Goal: Task Accomplishment & Management: Use online tool/utility

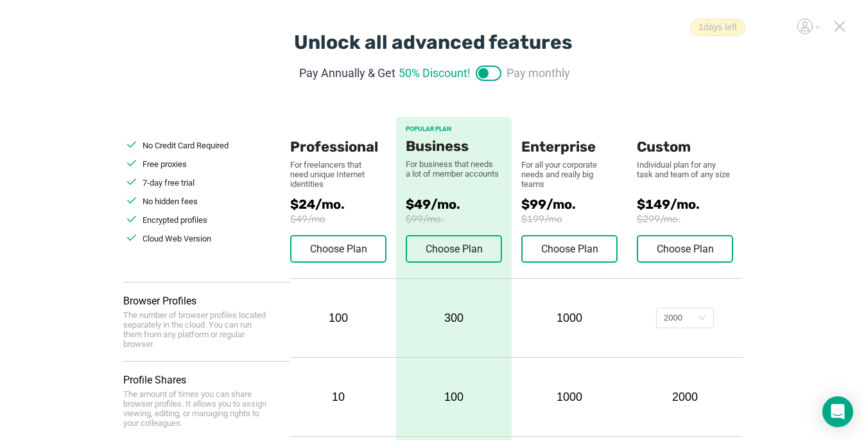
click at [838, 29] on icon at bounding box center [839, 26] width 9 height 9
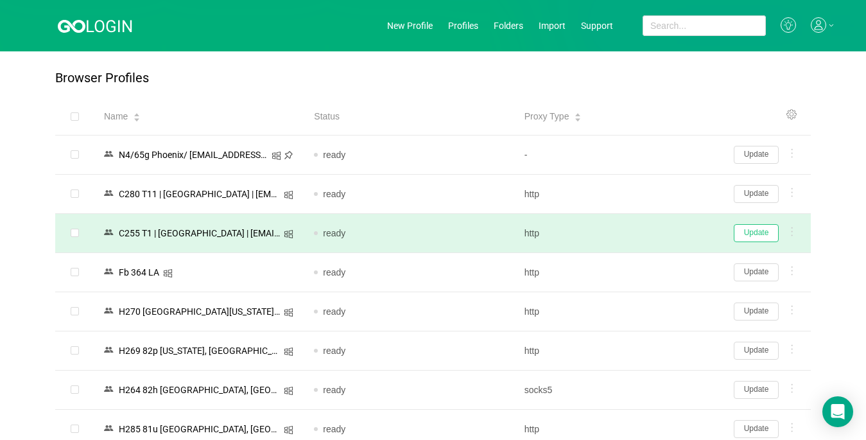
click at [749, 232] on button "Update" at bounding box center [756, 233] width 45 height 18
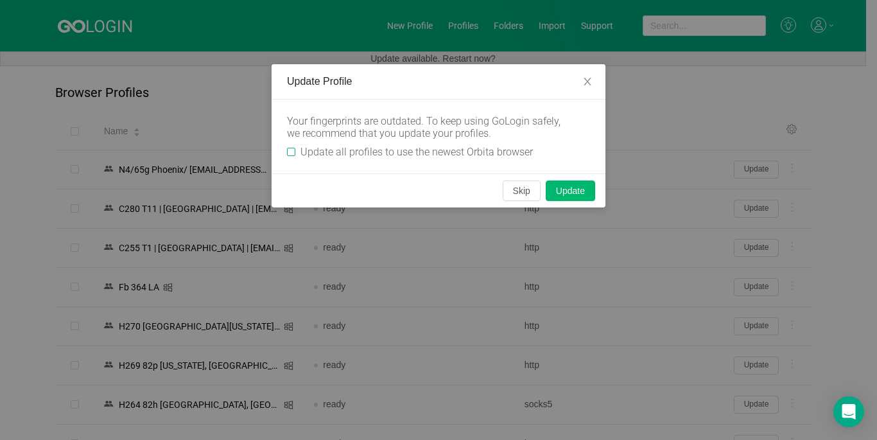
click at [288, 148] on input "Update all profiles to use the newest Orbita browser" at bounding box center [291, 152] width 8 height 8
checkbox input "true"
click at [524, 193] on button "Skip" at bounding box center [522, 190] width 38 height 21
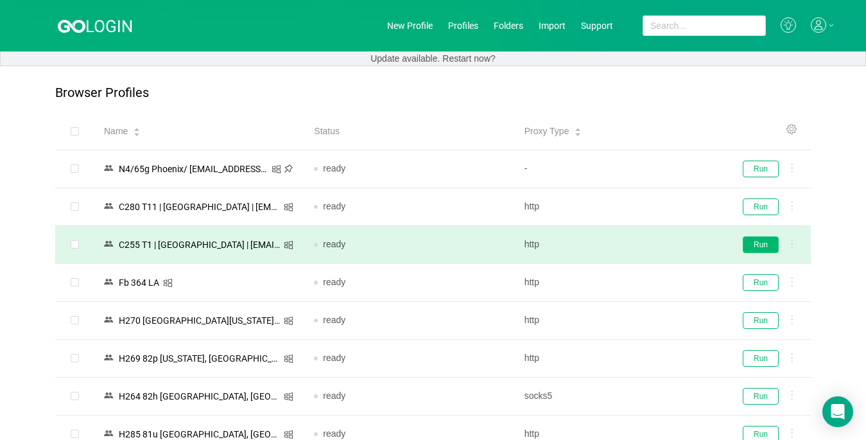
click at [761, 247] on button "Run" at bounding box center [761, 244] width 36 height 17
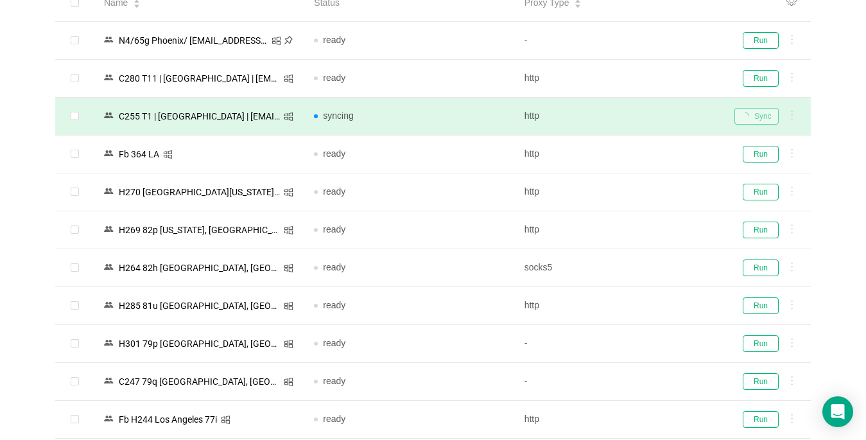
scroll to position [193, 0]
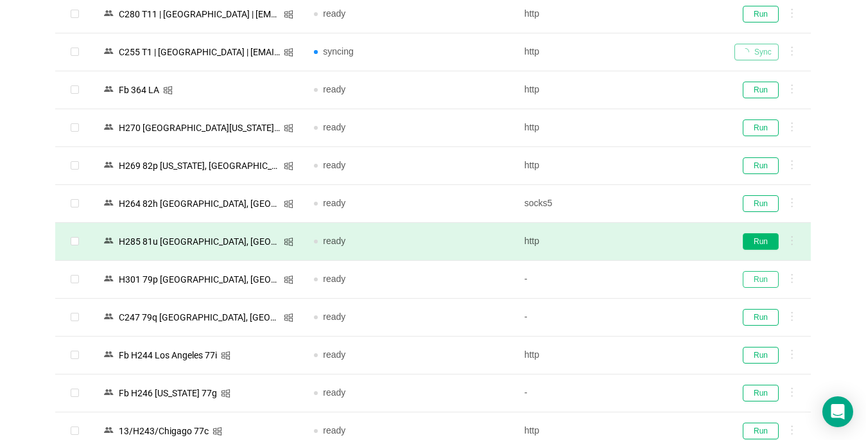
drag, startPoint x: 756, startPoint y: 279, endPoint x: 759, endPoint y: 245, distance: 34.2
click at [757, 277] on button "Run" at bounding box center [761, 279] width 36 height 17
click at [759, 244] on button "Run" at bounding box center [761, 241] width 36 height 17
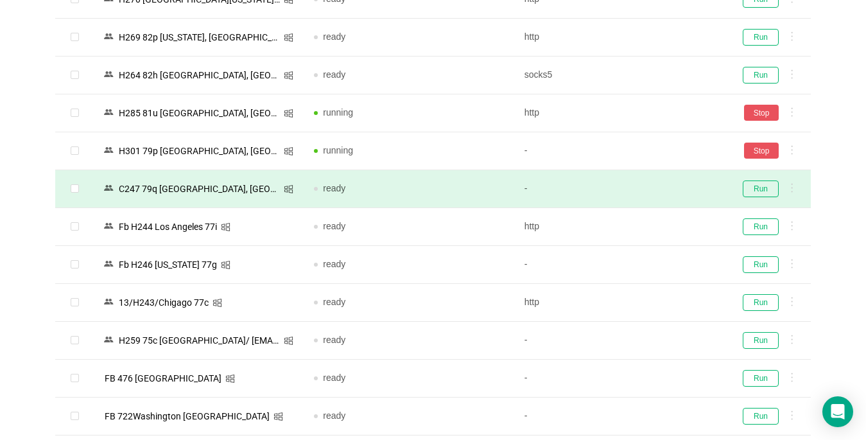
scroll to position [449, 0]
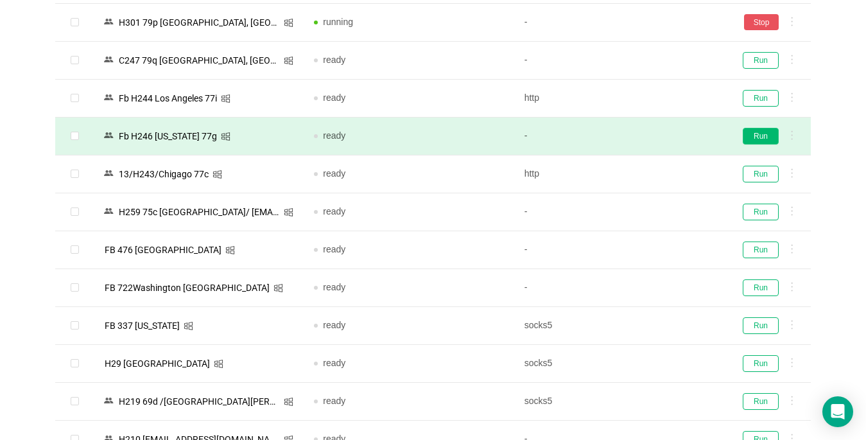
click at [759, 134] on button "Run" at bounding box center [761, 136] width 36 height 17
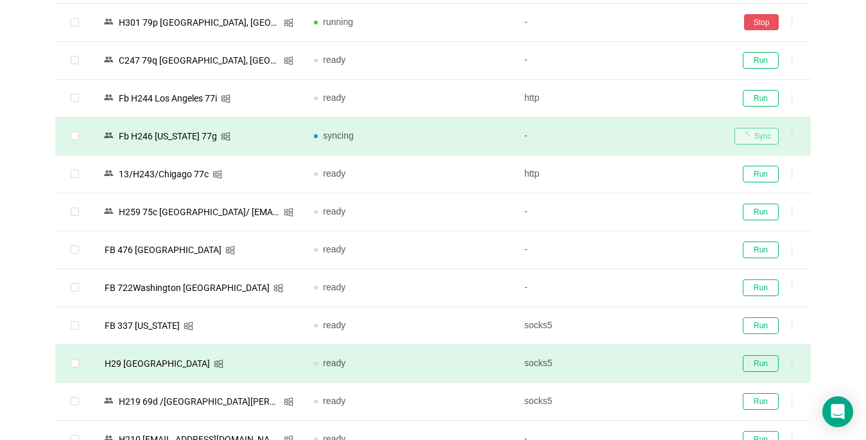
scroll to position [578, 0]
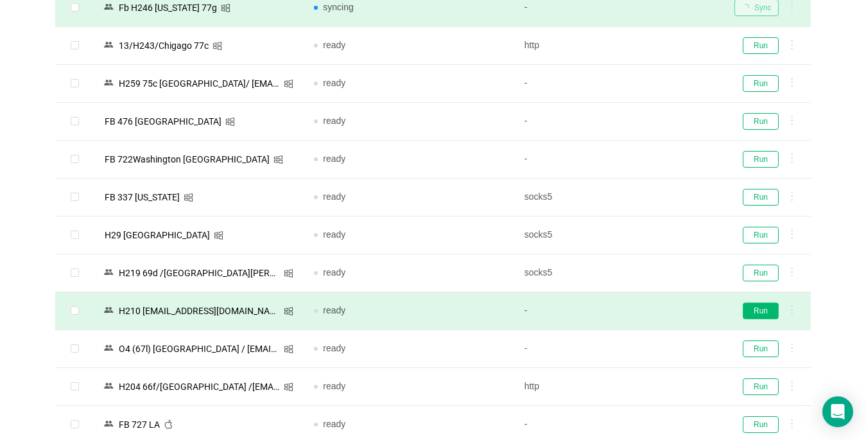
click at [761, 311] on button "Run" at bounding box center [761, 310] width 36 height 17
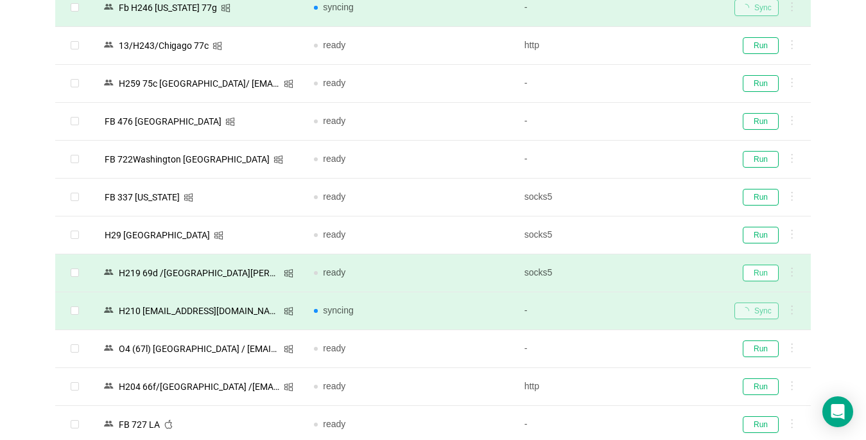
click at [771, 269] on button "Run" at bounding box center [761, 273] width 36 height 17
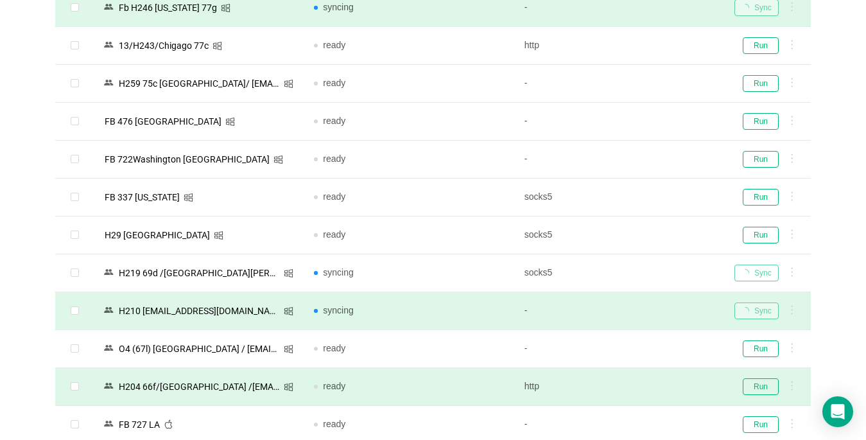
scroll to position [706, 0]
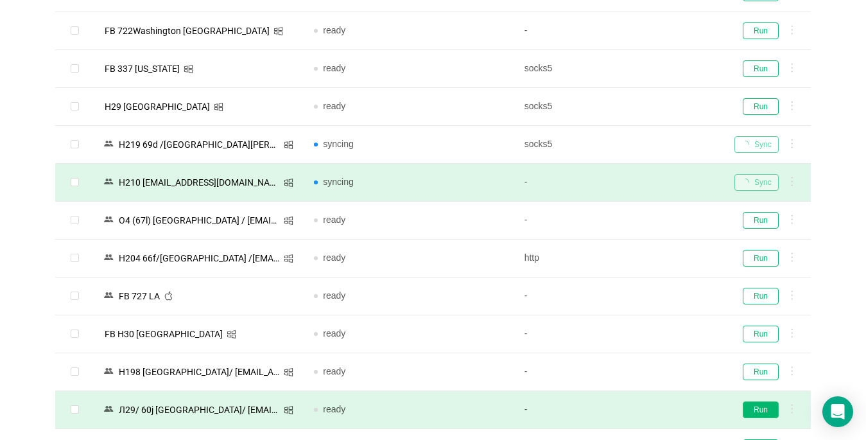
click at [761, 280] on td "Run" at bounding box center [767, 296] width 87 height 38
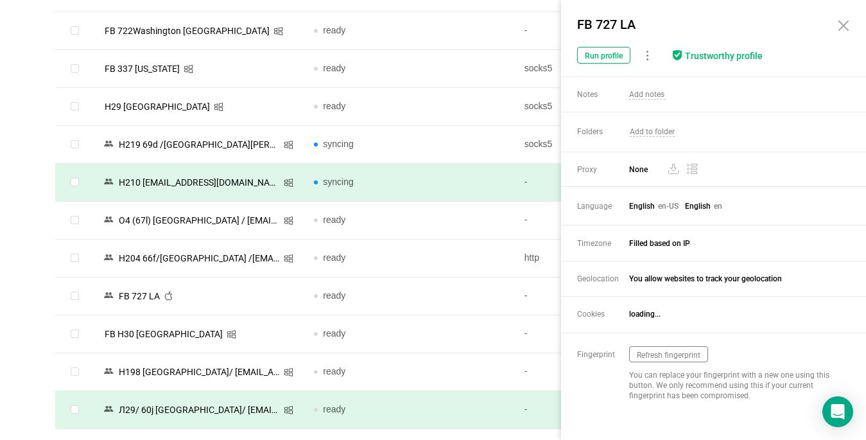
scroll to position [835, 0]
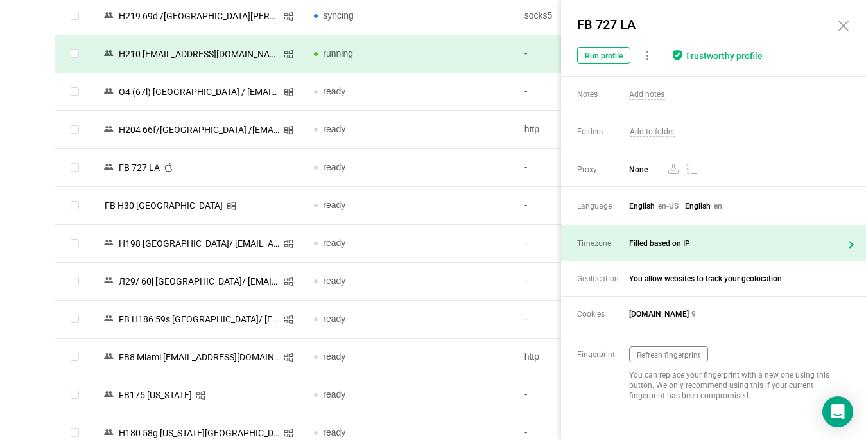
click at [842, 28] on icon at bounding box center [843, 25] width 15 height 15
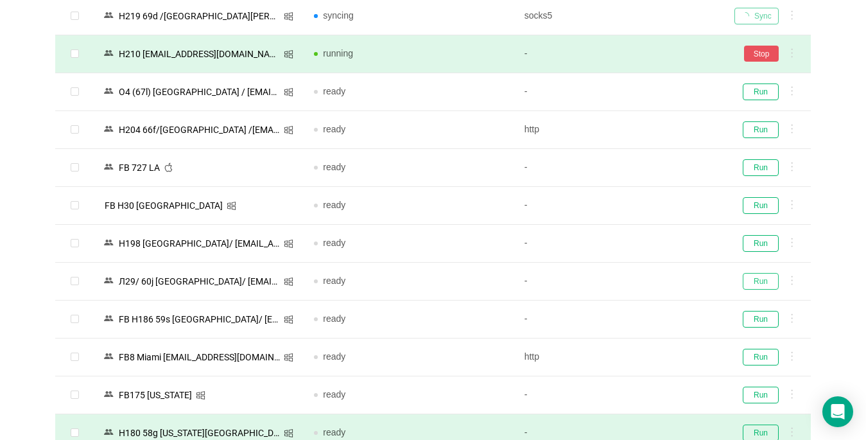
click at [767, 280] on button "Run" at bounding box center [761, 281] width 36 height 17
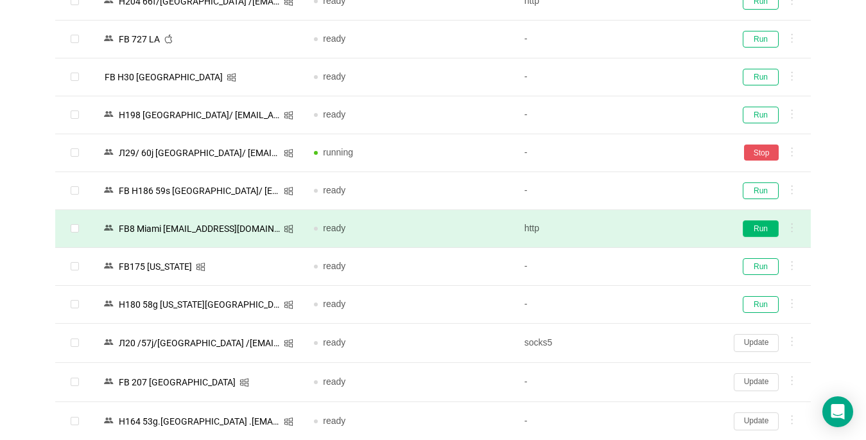
click at [763, 229] on button "Run" at bounding box center [761, 228] width 36 height 17
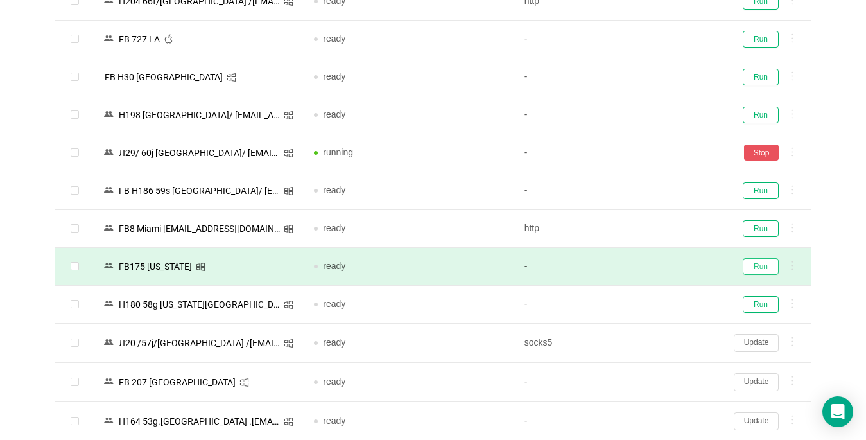
click at [761, 266] on button "Run" at bounding box center [761, 266] width 36 height 17
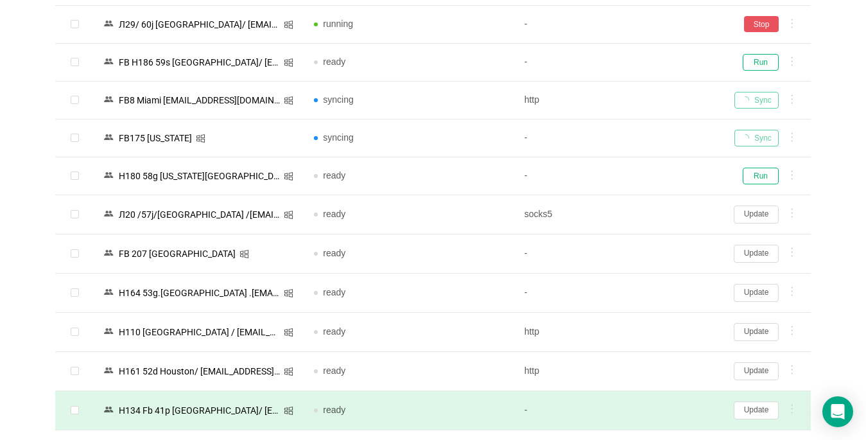
scroll to position [1156, 0]
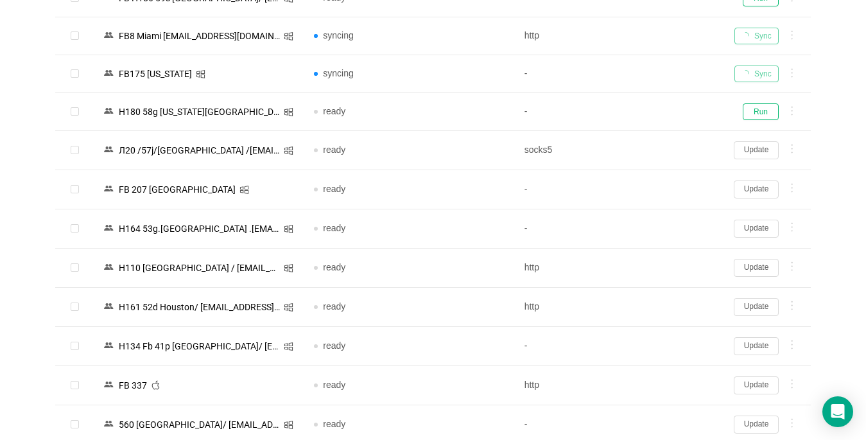
click at [762, 381] on button "Update" at bounding box center [756, 385] width 45 height 18
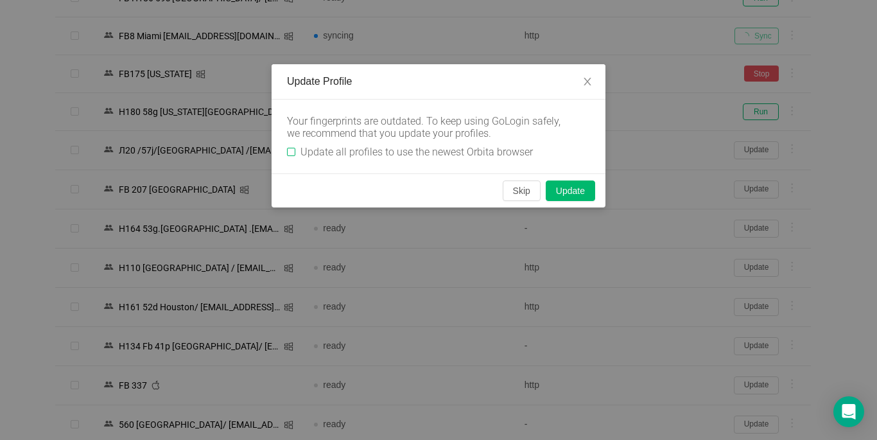
click at [288, 152] on input "Update all profiles to use the newest Orbita browser" at bounding box center [291, 152] width 8 height 8
checkbox input "true"
click at [534, 193] on button "Skip" at bounding box center [522, 190] width 38 height 21
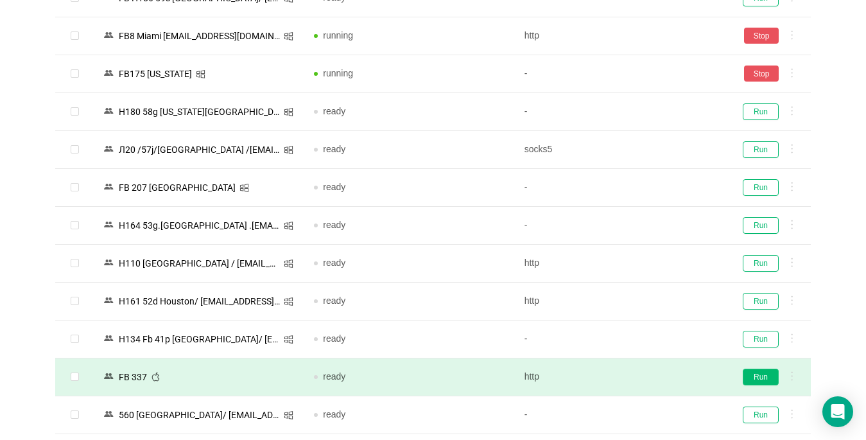
click at [763, 377] on button "Run" at bounding box center [761, 377] width 36 height 17
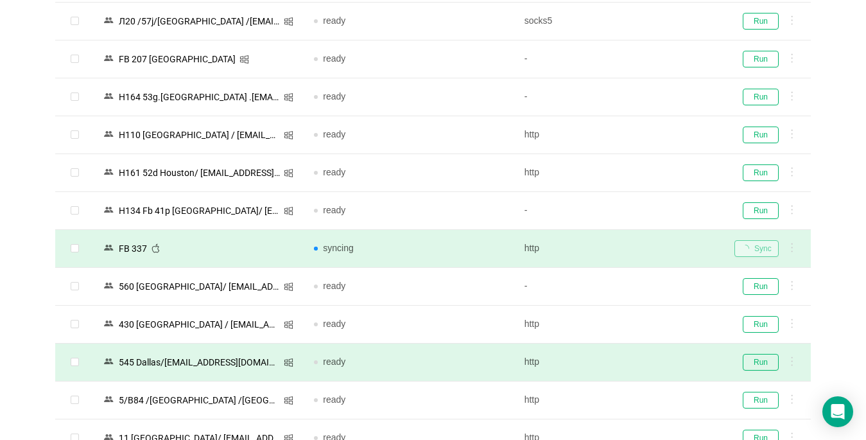
scroll to position [1412, 0]
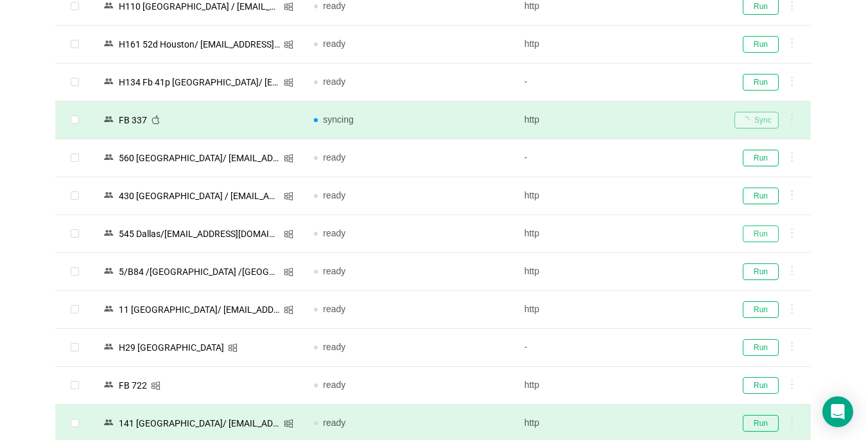
click at [772, 235] on button "Run" at bounding box center [761, 233] width 36 height 17
click at [763, 309] on button "Run" at bounding box center [761, 309] width 36 height 17
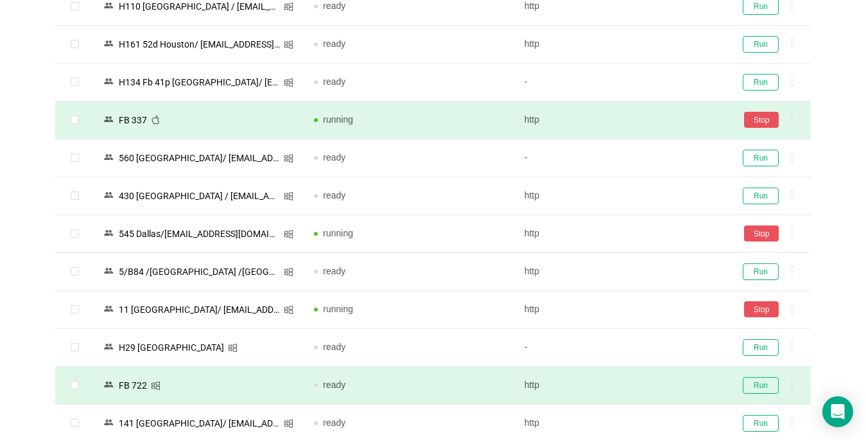
scroll to position [1541, 0]
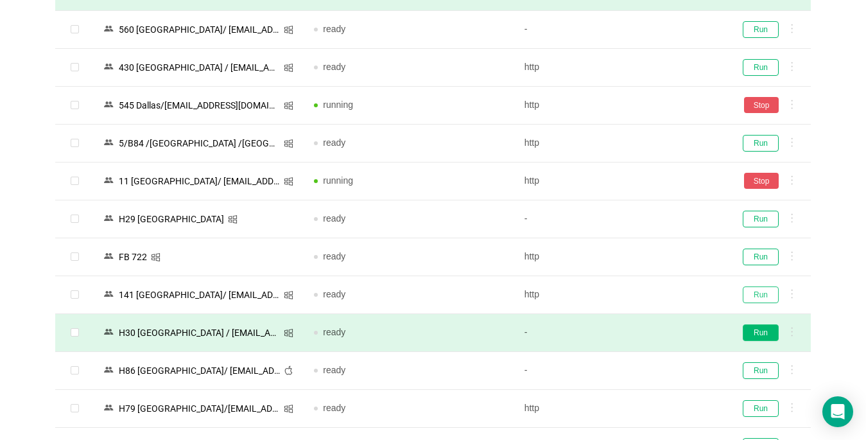
click at [751, 293] on button "Run" at bounding box center [761, 294] width 36 height 17
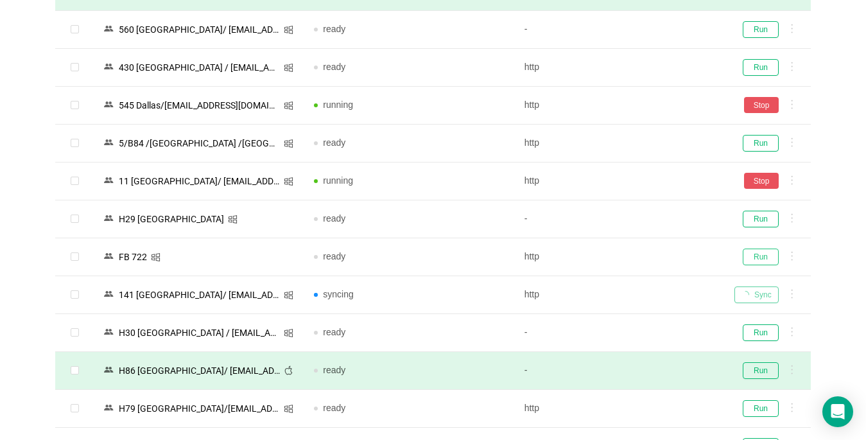
click at [759, 256] on button "Run" at bounding box center [761, 256] width 36 height 17
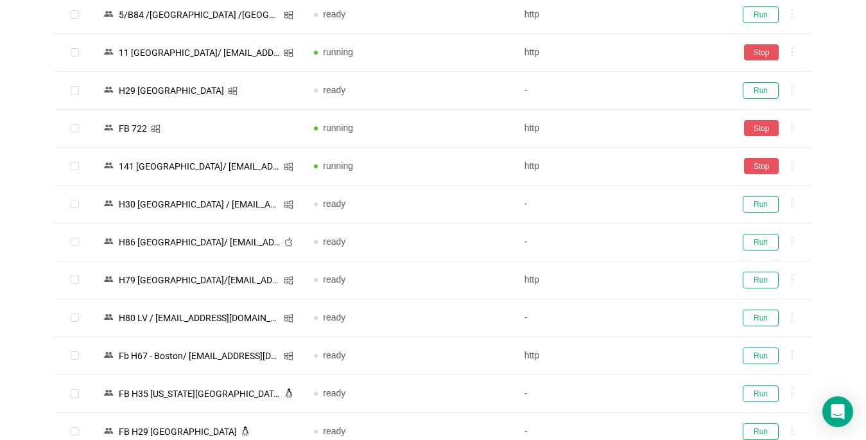
scroll to position [1798, 0]
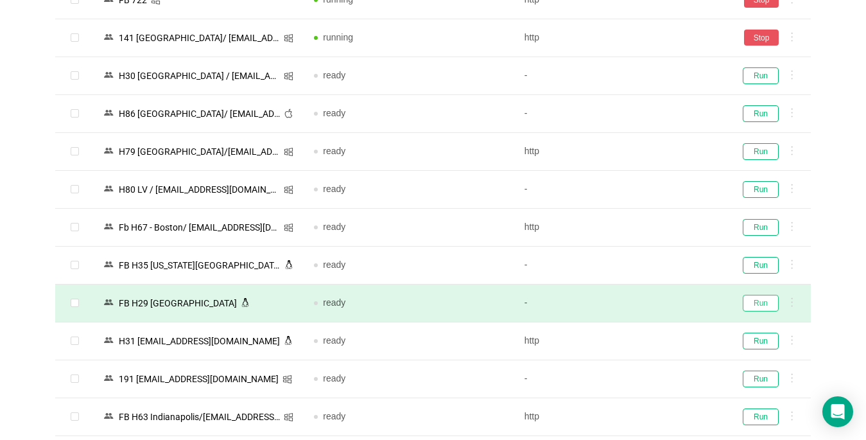
click at [751, 300] on button "Run" at bounding box center [761, 303] width 36 height 17
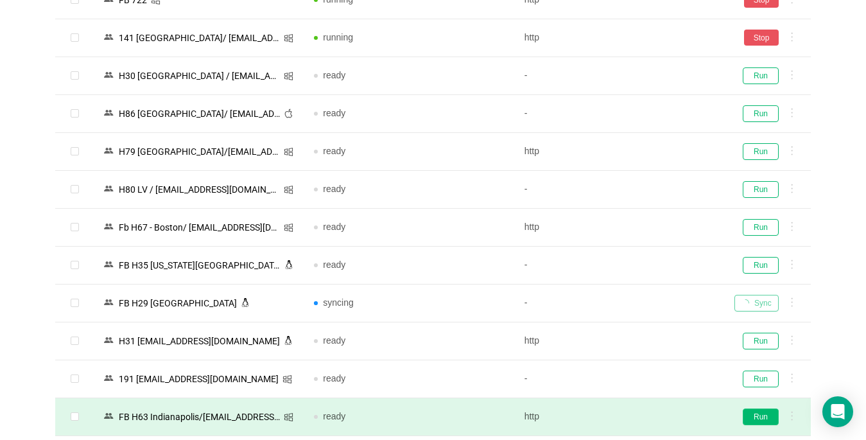
click at [765, 417] on button "Run" at bounding box center [761, 416] width 36 height 17
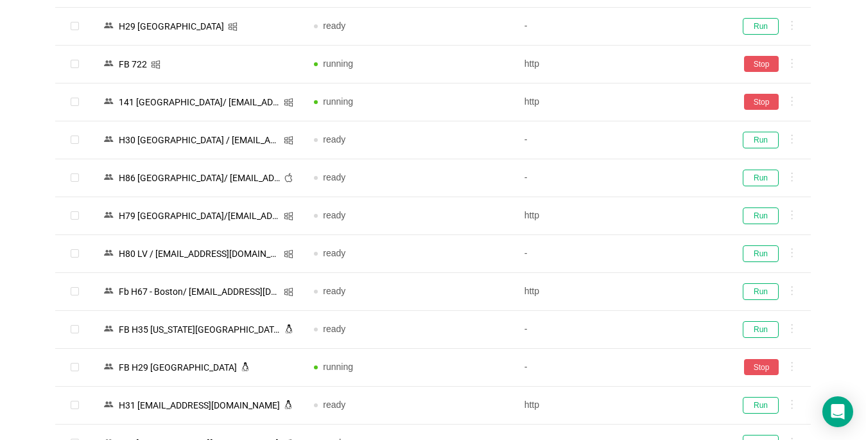
scroll to position [1990, 0]
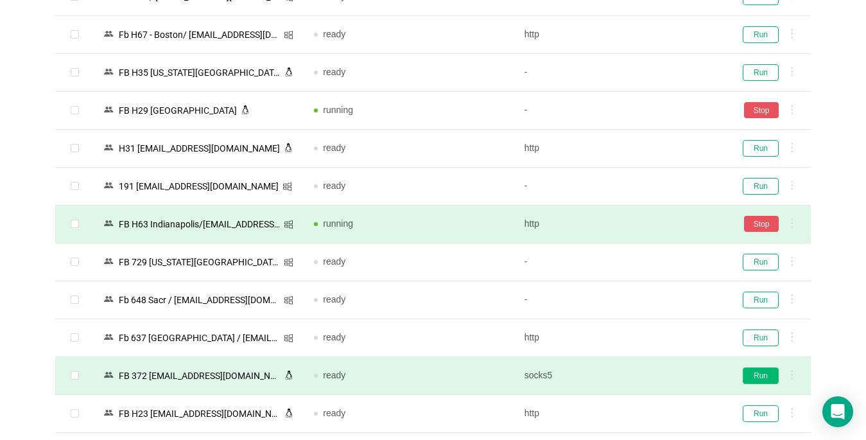
click at [760, 374] on button "Run" at bounding box center [761, 375] width 36 height 17
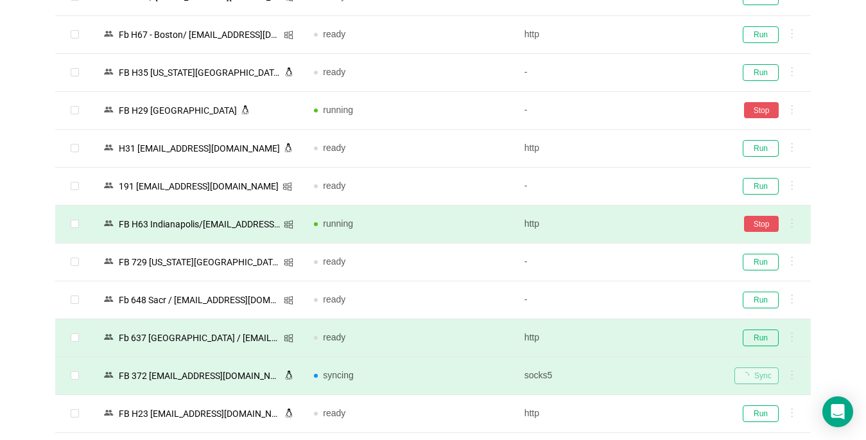
scroll to position [2119, 0]
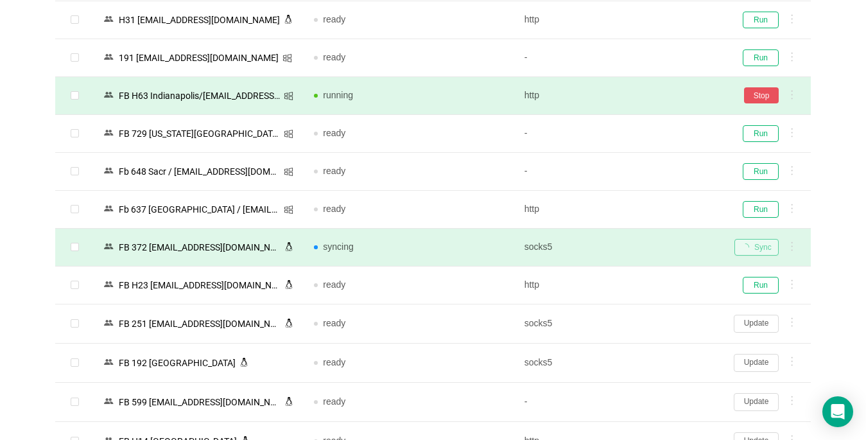
click at [756, 322] on button "Update" at bounding box center [756, 324] width 45 height 18
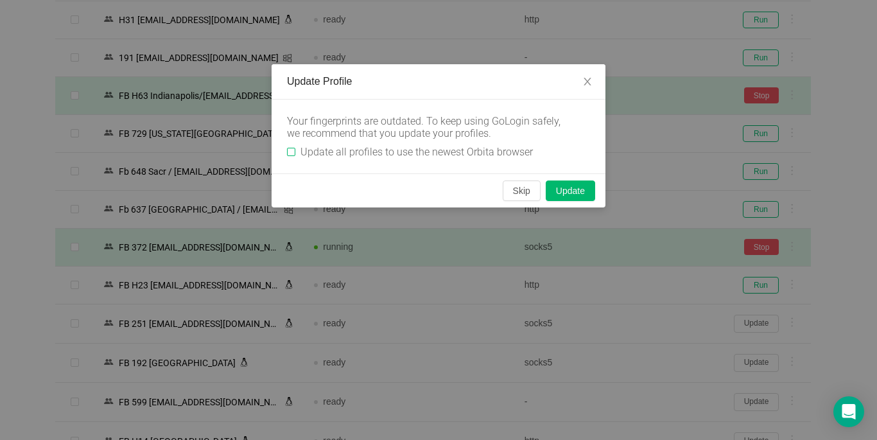
drag, startPoint x: 291, startPoint y: 152, endPoint x: 409, endPoint y: 168, distance: 119.2
click at [291, 151] on input "Update all profiles to use the newest Orbita browser" at bounding box center [291, 152] width 8 height 8
checkbox input "true"
click at [525, 192] on button "Skip" at bounding box center [522, 190] width 38 height 21
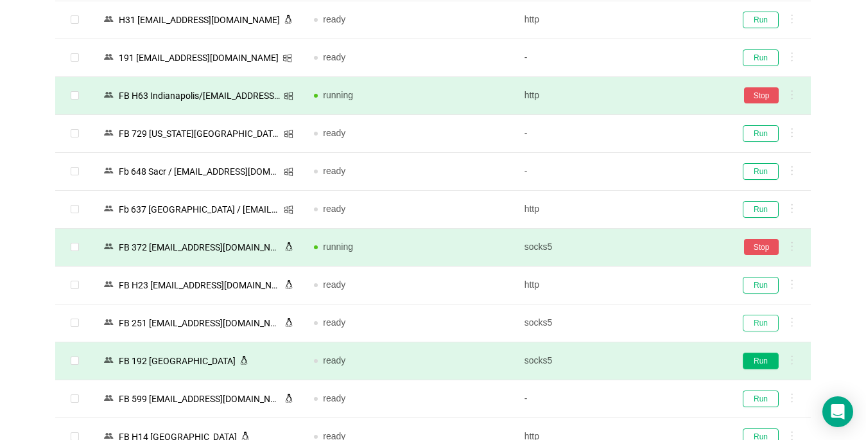
click at [761, 320] on button "Run" at bounding box center [761, 323] width 36 height 17
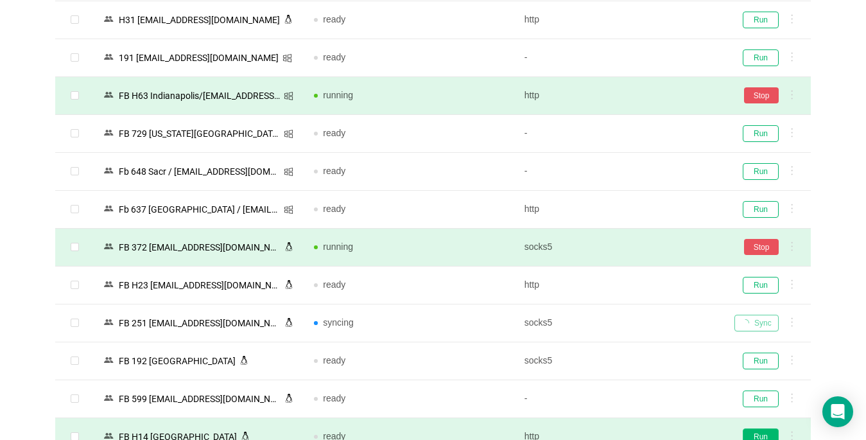
scroll to position [2311, 0]
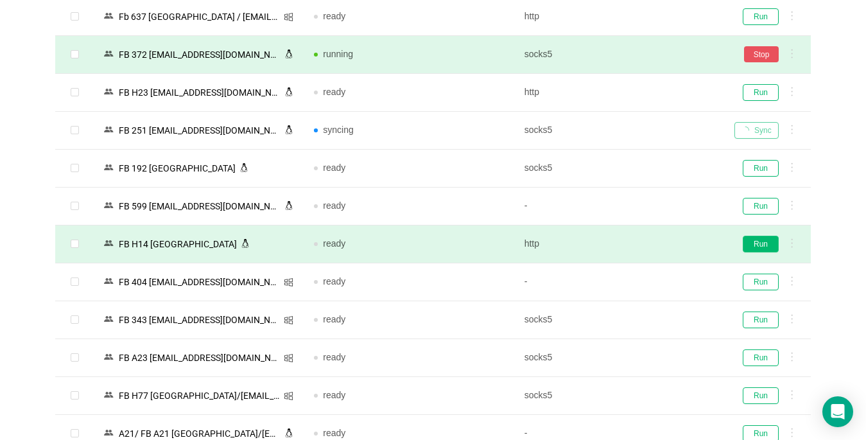
click at [765, 245] on button "Run" at bounding box center [761, 244] width 36 height 17
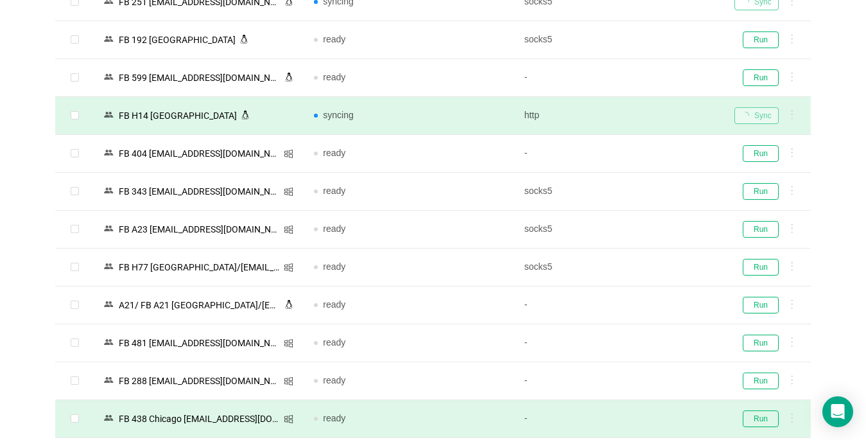
scroll to position [2568, 0]
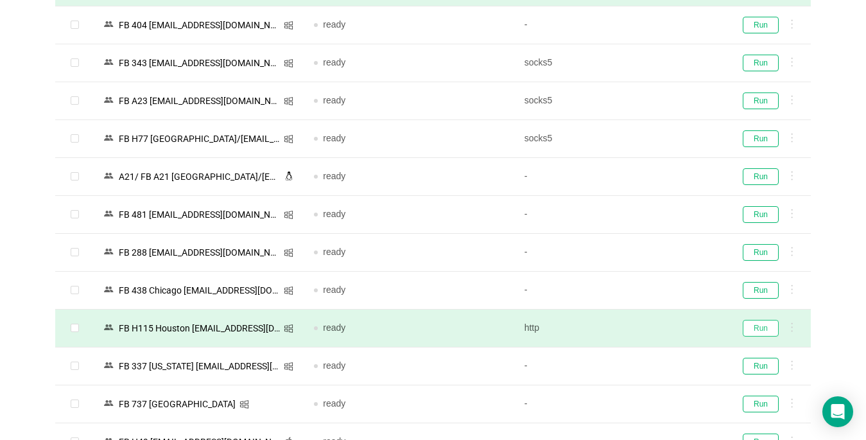
click at [766, 324] on button "Run" at bounding box center [761, 328] width 36 height 17
